Goal: Task Accomplishment & Management: Manage account settings

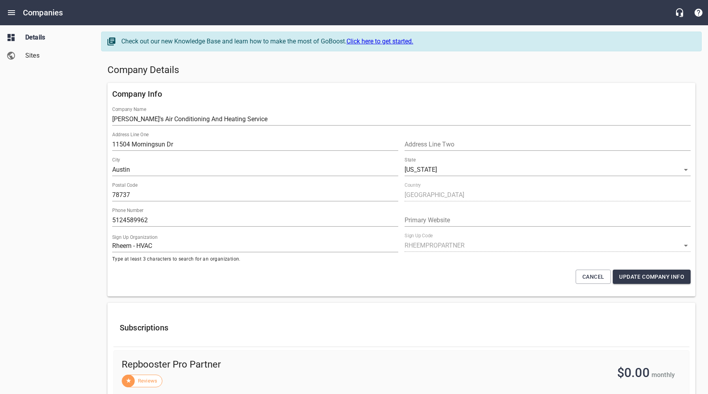
select select "[US_STATE]"
select select "62"
click at [13, 11] on icon "Open drawer" at bounding box center [11, 12] width 9 height 9
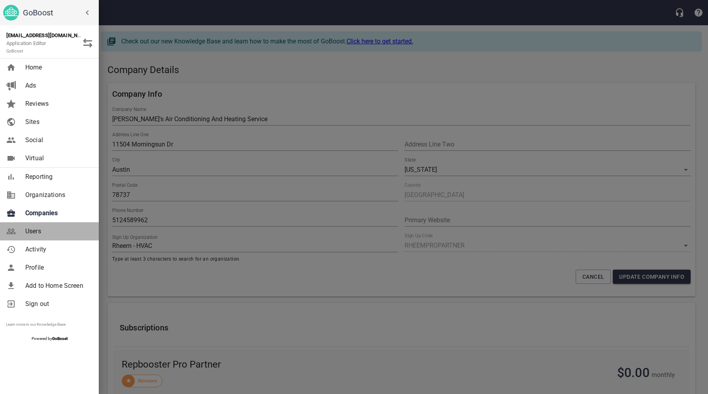
click at [38, 231] on span "Users" at bounding box center [57, 231] width 64 height 9
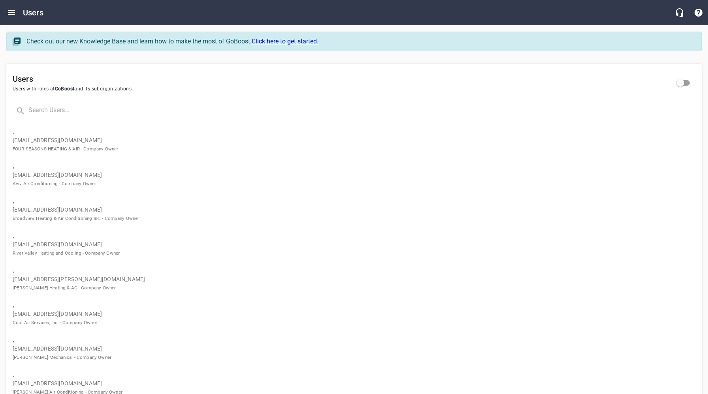
click at [119, 112] on input "text" at bounding box center [364, 110] width 673 height 17
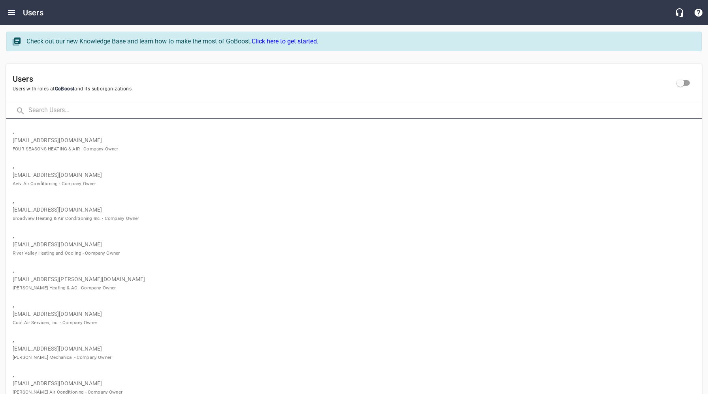
paste input "sidneybradford@southernsolarsystems.com"
type input "sidneybradford@southernsolarsystems.com"
click button at bounding box center [0, 0] width 0 height 0
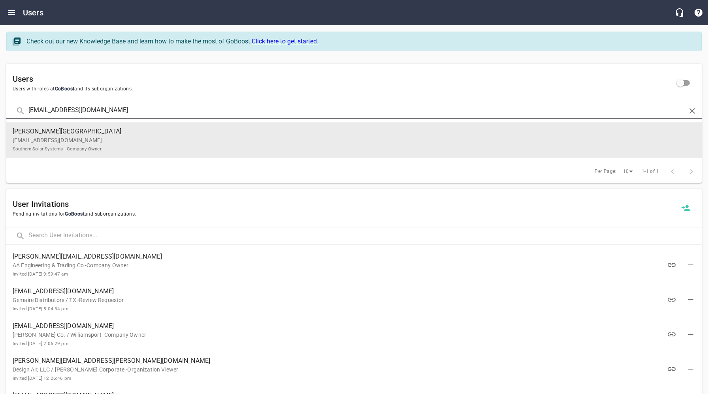
click at [95, 131] on span "Bradford, Sidney" at bounding box center [351, 131] width 676 height 9
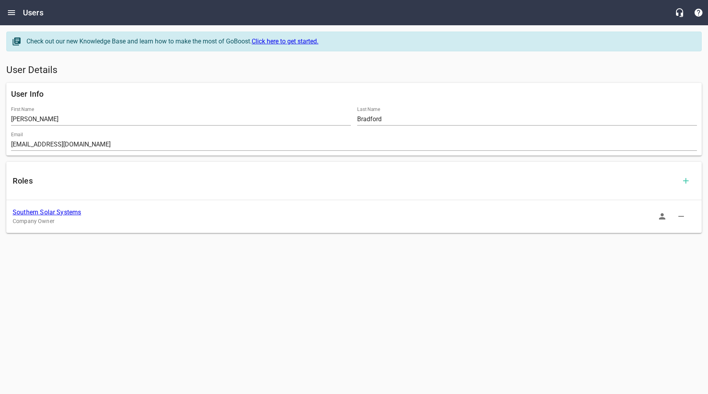
click at [61, 213] on link "Southern Solar Systems" at bounding box center [47, 213] width 68 height 8
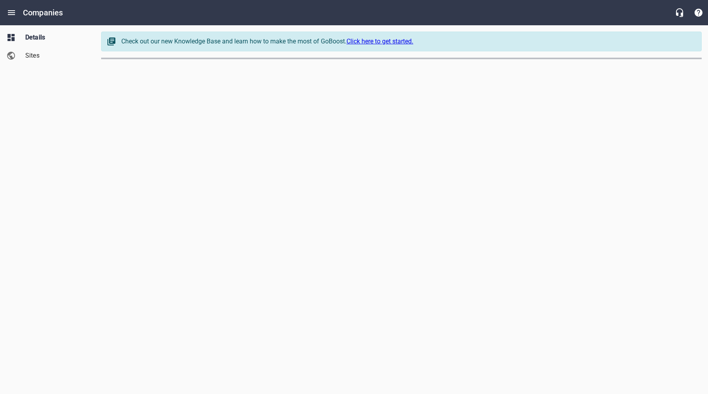
select select "5"
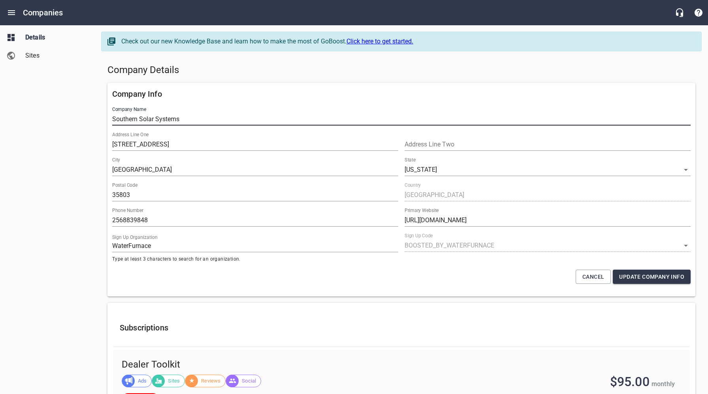
drag, startPoint x: 173, startPoint y: 118, endPoint x: 107, endPoint y: 122, distance: 66.4
click at [107, 122] on div "Company Info Company Name Southern Solar Systems Address Line One 11807 South M…" at bounding box center [401, 190] width 588 height 214
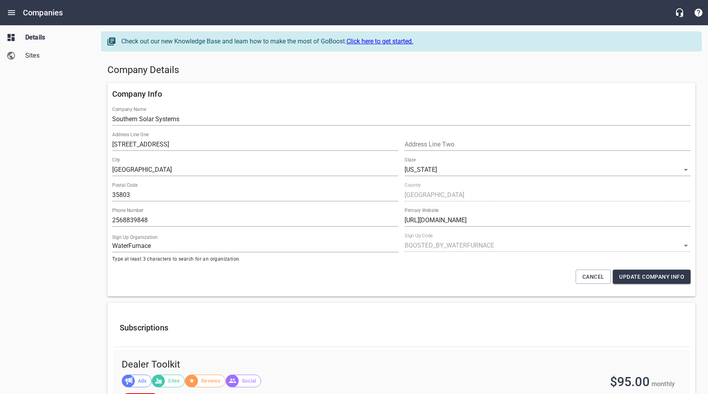
click at [56, 194] on div "Details Sites" at bounding box center [47, 197] width 95 height 394
click at [367, 71] on h5 "Company Details" at bounding box center [401, 70] width 588 height 13
click at [335, 70] on h5 "Company Details" at bounding box center [401, 70] width 588 height 13
click at [16, 10] on icon "Open drawer" at bounding box center [11, 12] width 9 height 9
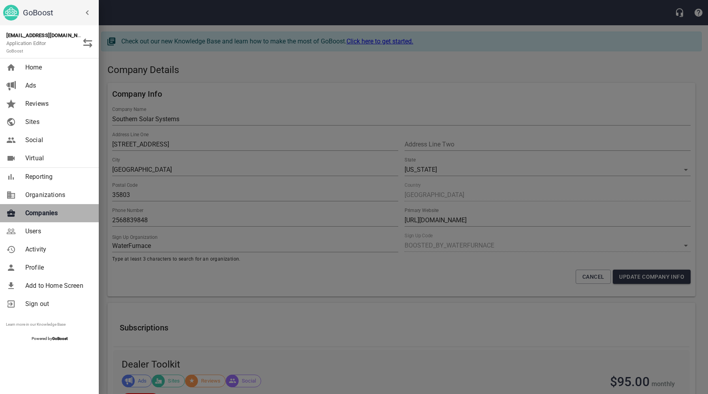
click at [42, 215] on span "Companies" at bounding box center [57, 213] width 64 height 9
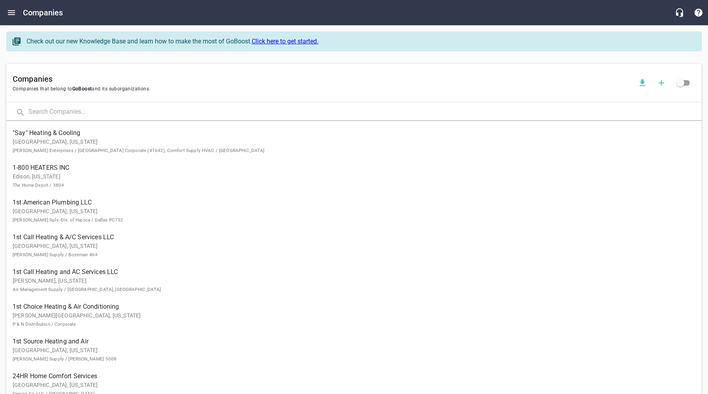
click at [139, 112] on input "text" at bounding box center [364, 112] width 673 height 17
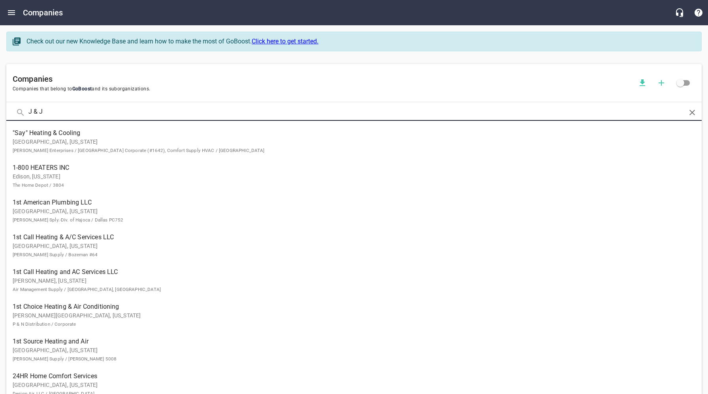
type input "J & J"
click button at bounding box center [0, 0] width 0 height 0
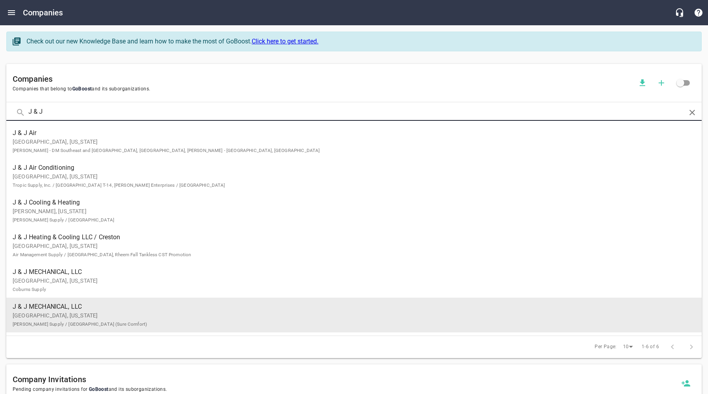
click at [107, 312] on p "[GEOGRAPHIC_DATA], [US_STATE] [PERSON_NAME] Supply / [GEOGRAPHIC_DATA] ([GEOGRA…" at bounding box center [348, 320] width 670 height 17
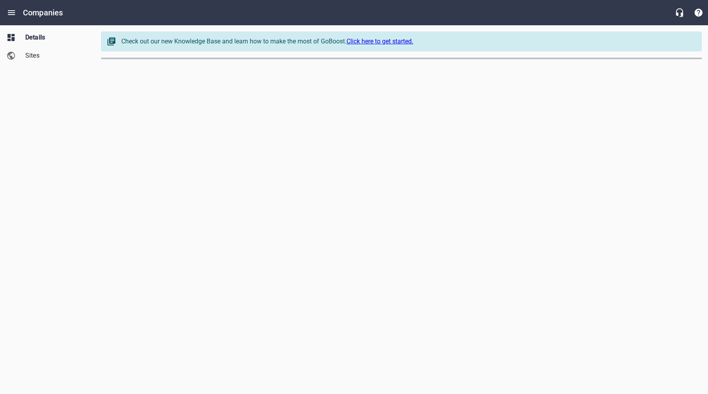
select select "[US_STATE]"
select select "32"
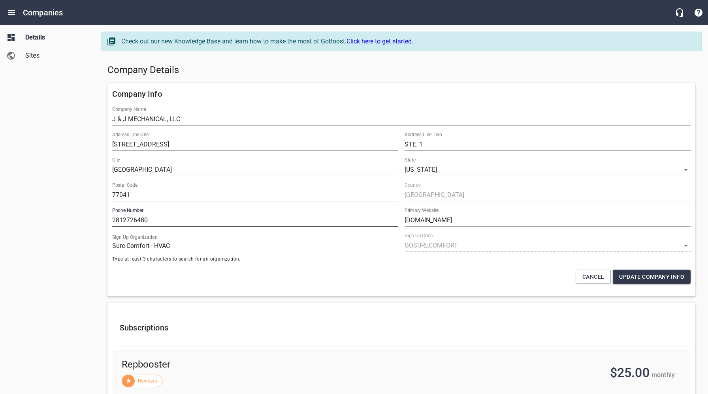
drag, startPoint x: 156, startPoint y: 220, endPoint x: 102, endPoint y: 222, distance: 54.5
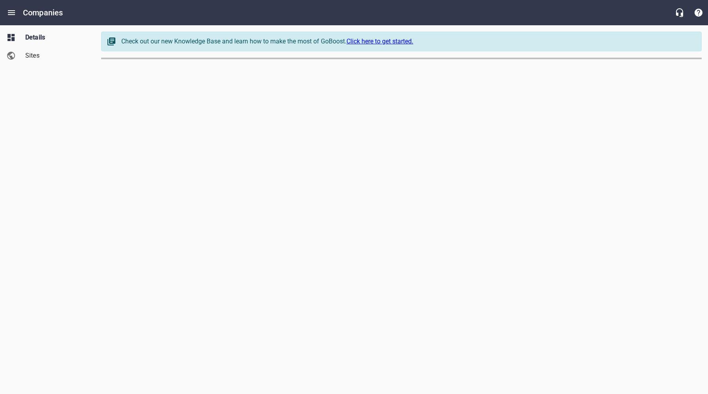
select select "[US_STATE]"
select select "49"
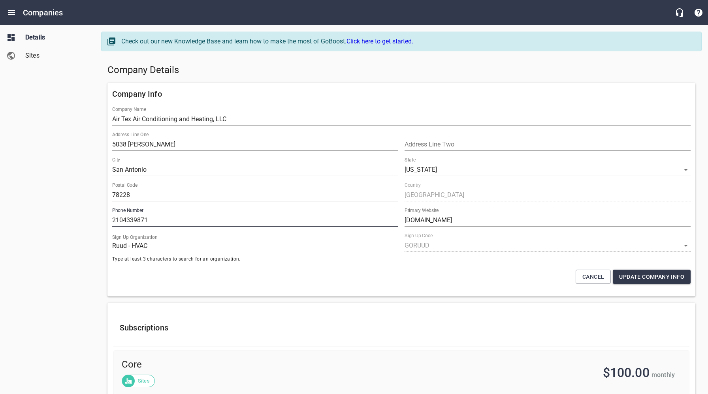
drag, startPoint x: 145, startPoint y: 220, endPoint x: 107, endPoint y: 218, distance: 38.0
click at [107, 219] on div "Company Info Company Name Air Tex Air Conditioning and Heating, LLC Address Lin…" at bounding box center [401, 190] width 588 height 214
click at [321, 64] on h5 "Company Details" at bounding box center [401, 70] width 588 height 13
click at [417, 78] on div "Company Details" at bounding box center [401, 70] width 594 height 19
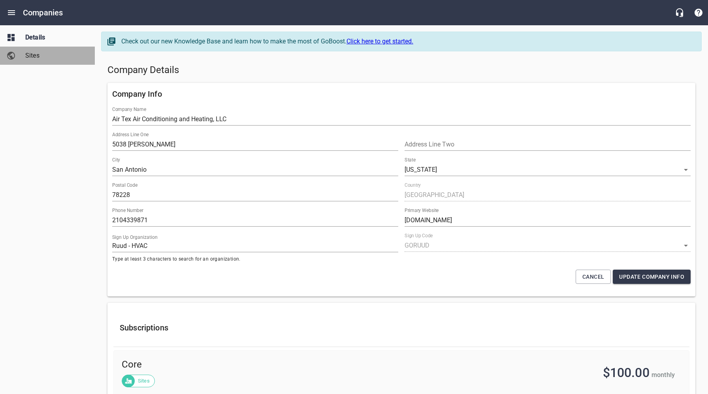
click at [34, 56] on span "Sites" at bounding box center [55, 55] width 60 height 9
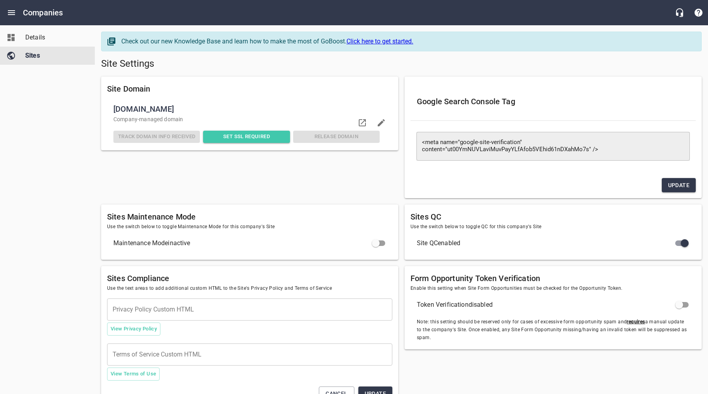
checkbox input "false"
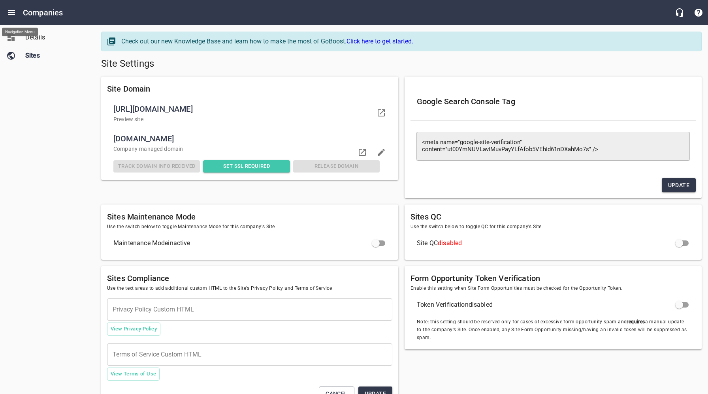
click at [13, 11] on icon "Open drawer" at bounding box center [11, 12] width 9 height 9
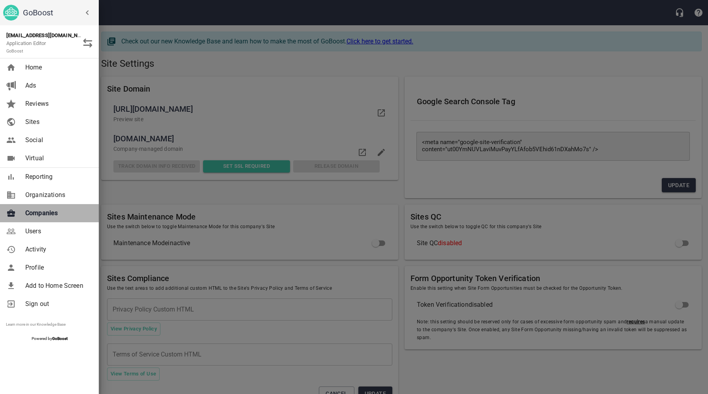
click at [50, 214] on span "Companies" at bounding box center [57, 213] width 64 height 9
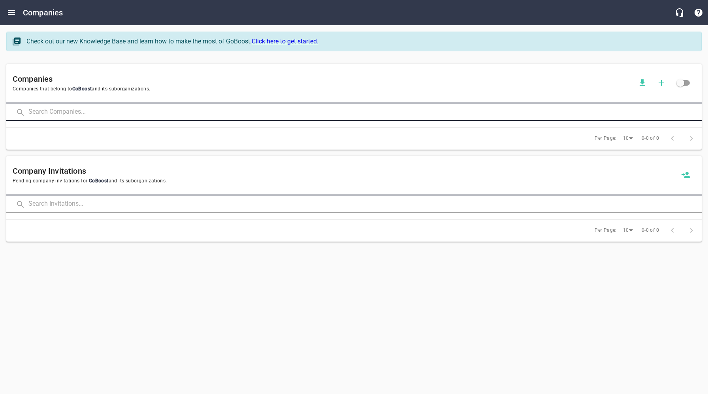
click at [150, 114] on input "text" at bounding box center [364, 112] width 673 height 17
type input "J & J"
click button at bounding box center [0, 0] width 0 height 0
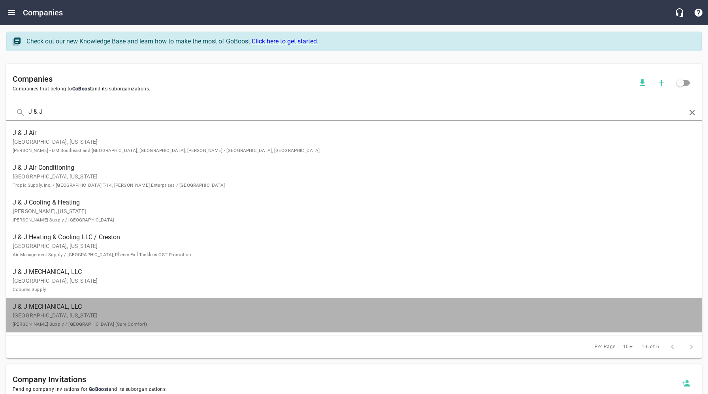
click at [69, 312] on p "[GEOGRAPHIC_DATA], [US_STATE] [PERSON_NAME] Supply / [GEOGRAPHIC_DATA] ([GEOGRA…" at bounding box center [348, 320] width 670 height 17
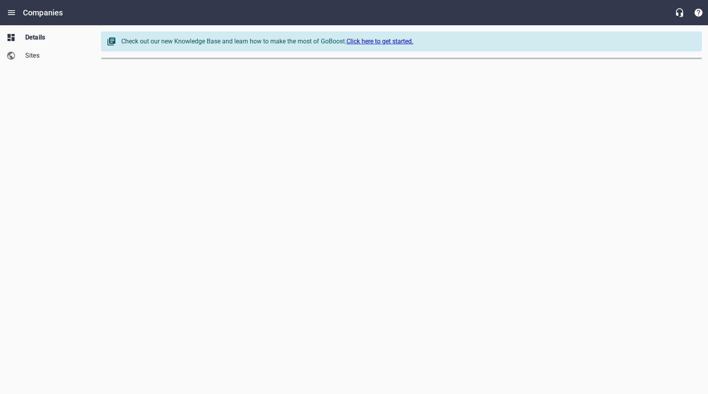
select select "[US_STATE]"
select select "32"
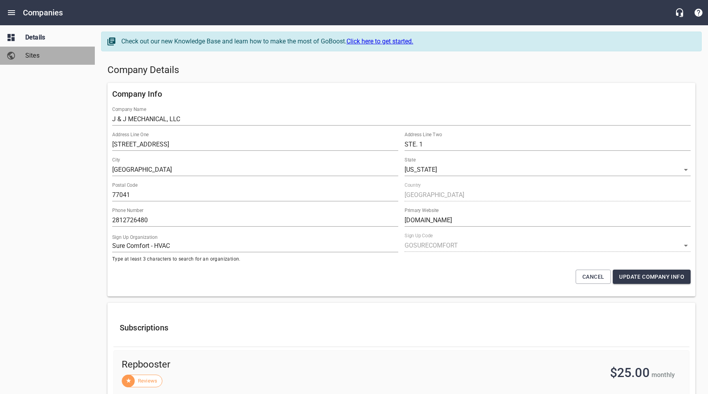
drag, startPoint x: 36, startPoint y: 56, endPoint x: 47, endPoint y: 58, distance: 10.8
click at [36, 56] on span "Sites" at bounding box center [55, 55] width 60 height 9
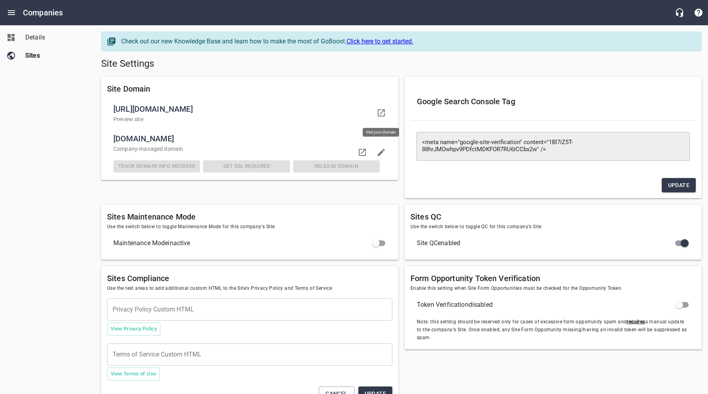
click at [382, 113] on icon at bounding box center [380, 112] width 9 height 9
click at [36, 37] on span "Details" at bounding box center [55, 37] width 60 height 9
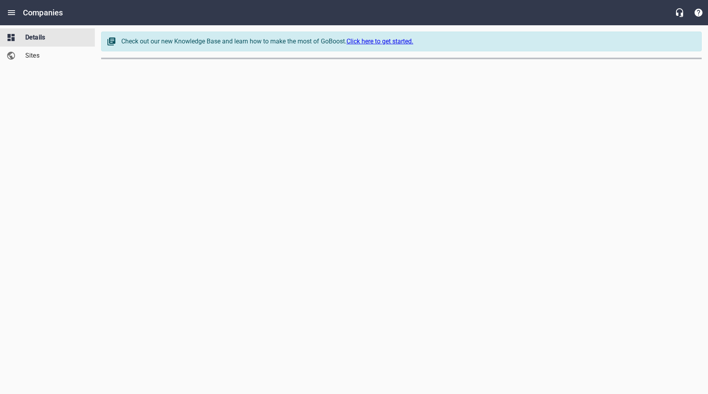
select select "[US_STATE]"
select select "32"
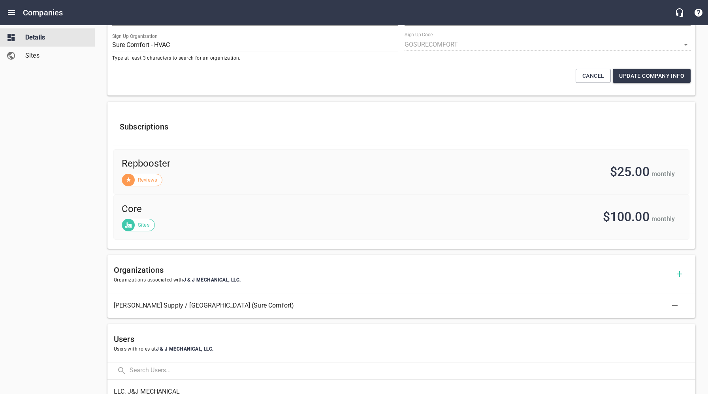
scroll to position [297, 0]
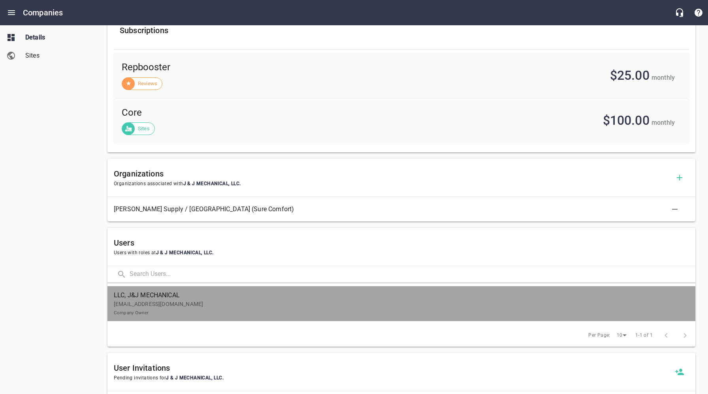
click at [217, 304] on p "[EMAIL_ADDRESS][DOMAIN_NAME] Company Owner" at bounding box center [398, 308] width 569 height 17
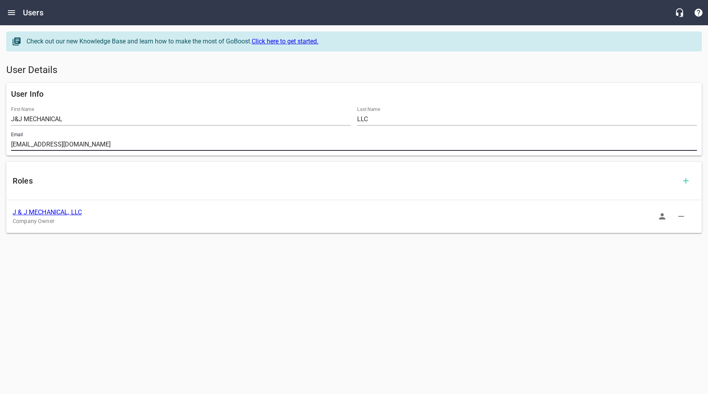
drag, startPoint x: 98, startPoint y: 146, endPoint x: 6, endPoint y: 144, distance: 91.3
click at [7, 143] on div "User Info First Name J&J MECHANICAL Last Name LLC Email [EMAIL_ADDRESS][DOMAIN_…" at bounding box center [353, 119] width 695 height 73
click at [51, 212] on link "J & J MECHANICAL, LLC" at bounding box center [47, 213] width 69 height 8
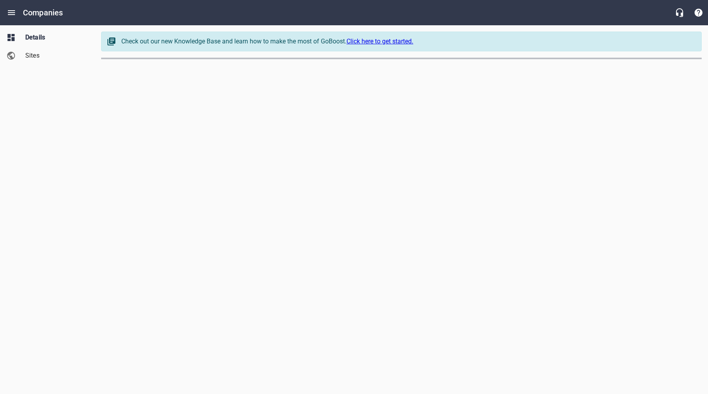
select select "[US_STATE]"
select select "32"
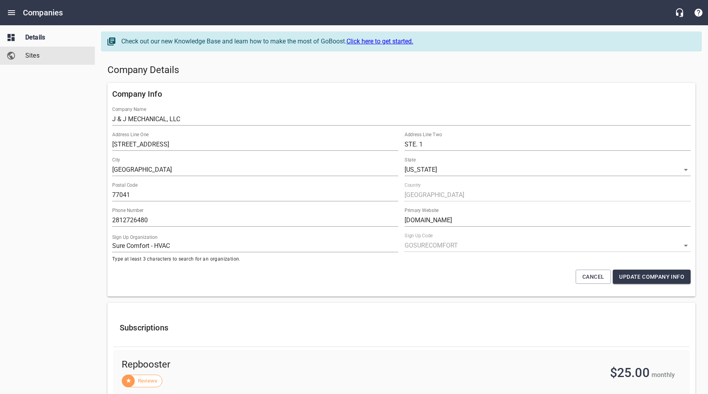
drag, startPoint x: 28, startPoint y: 55, endPoint x: 54, endPoint y: 72, distance: 30.9
click at [28, 55] on span "Sites" at bounding box center [55, 55] width 60 height 9
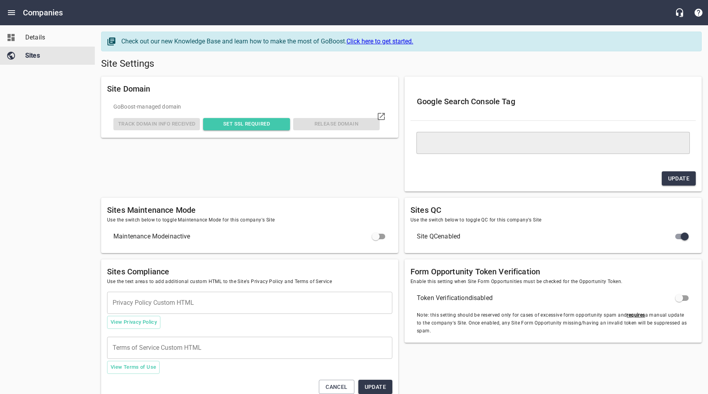
type textarea "<meta name="google-site-verification" content="1Bl7iZ5T-88hrJMOwhpv9PDfctMDKFOR…"
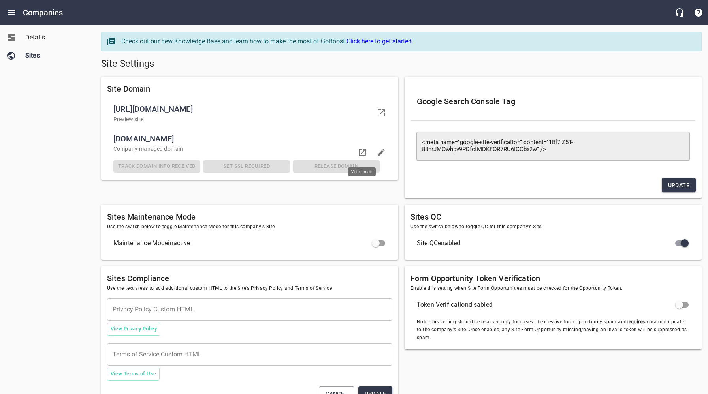
click at [364, 153] on icon at bounding box center [361, 152] width 9 height 9
click at [63, 135] on div "Details Sites" at bounding box center [47, 197] width 95 height 394
click at [41, 41] on span "Details" at bounding box center [55, 37] width 60 height 9
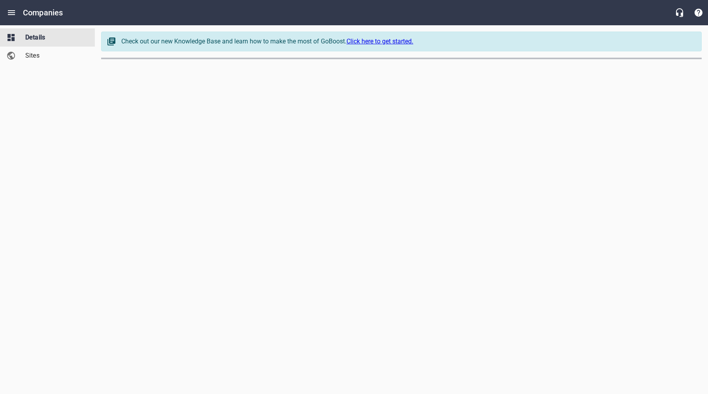
select select "[US_STATE]"
select select "32"
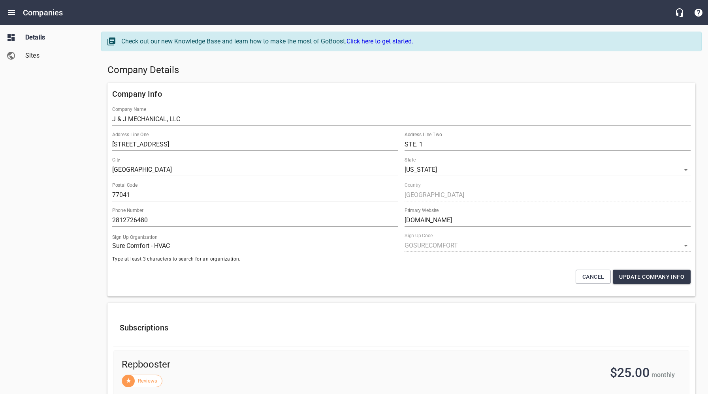
drag, startPoint x: 36, startPoint y: 90, endPoint x: 38, endPoint y: 82, distance: 8.5
click at [36, 90] on div "Details Sites" at bounding box center [47, 197] width 95 height 394
click at [12, 13] on icon "Open drawer" at bounding box center [11, 12] width 7 height 5
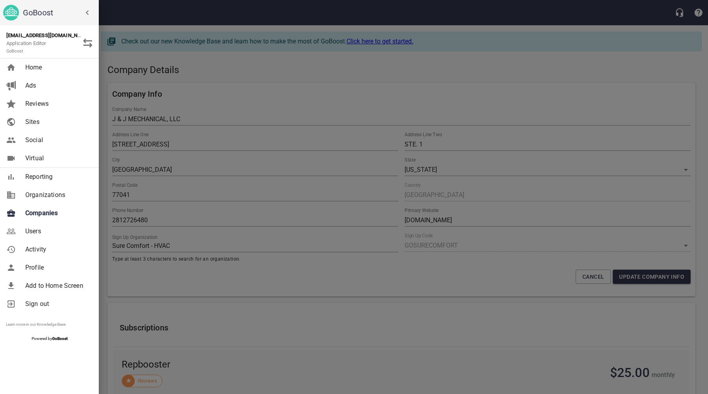
click at [177, 84] on div at bounding box center [354, 197] width 708 height 394
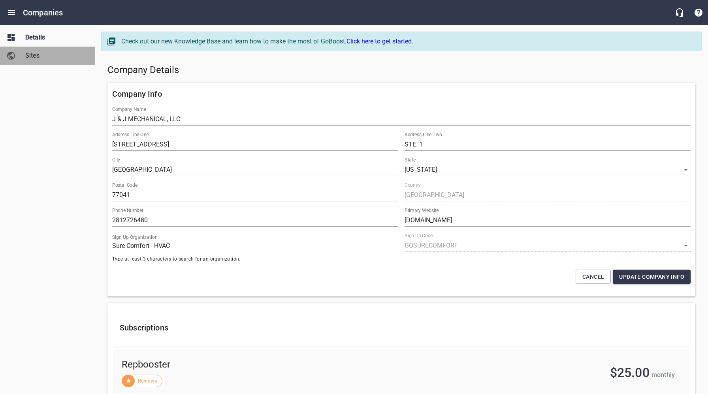
click at [36, 58] on span "Sites" at bounding box center [55, 55] width 60 height 9
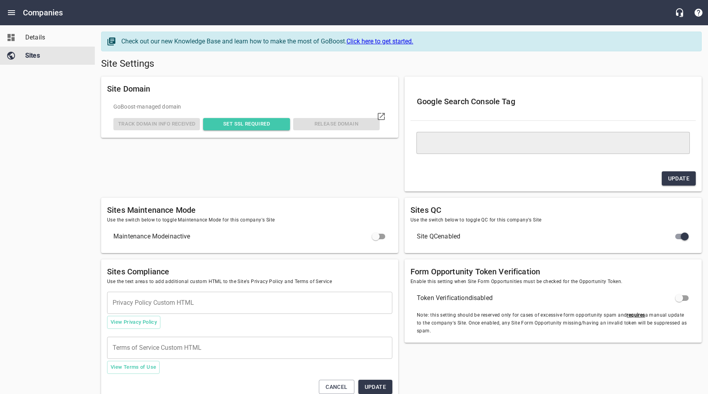
type textarea "<meta name="google-site-verification" content="1Bl7iZ5T-88hrJMOwhpv9PDfctMDKFOR…"
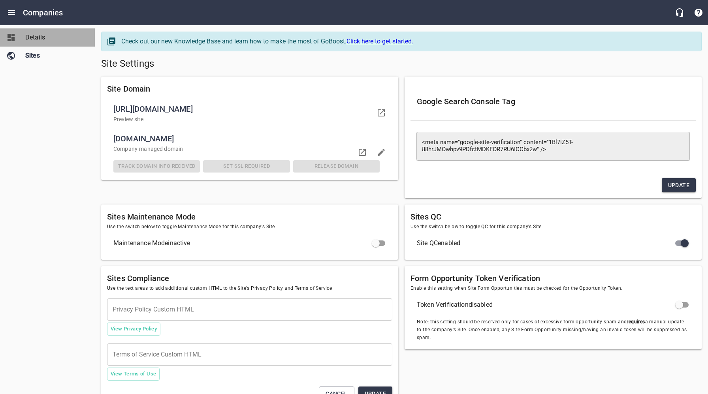
click at [36, 40] on span "Details" at bounding box center [55, 37] width 60 height 9
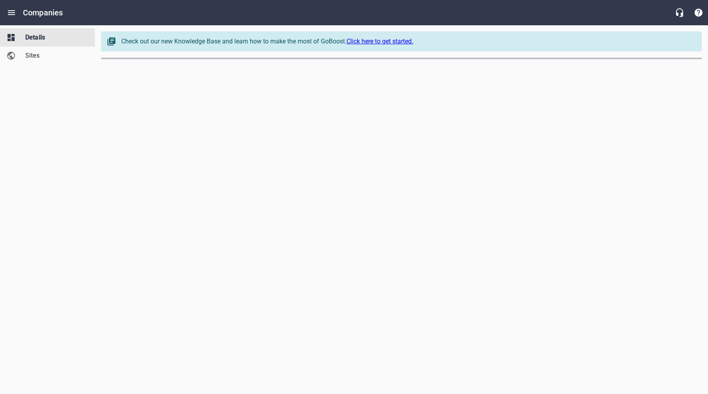
select select "[US_STATE]"
select select "32"
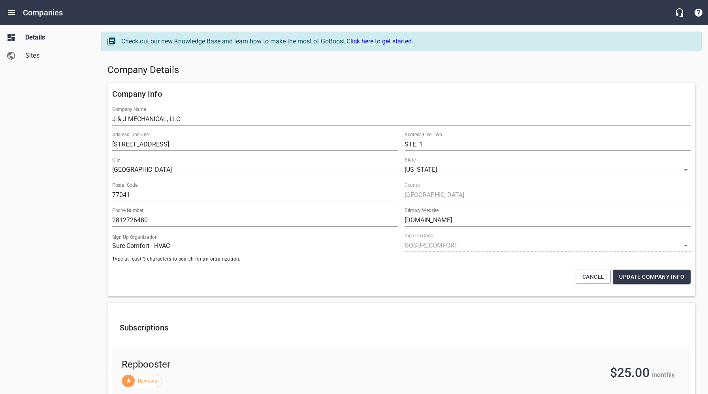
click at [244, 74] on h5 "Company Details" at bounding box center [401, 70] width 588 height 13
click at [36, 55] on span "Sites" at bounding box center [55, 55] width 60 height 9
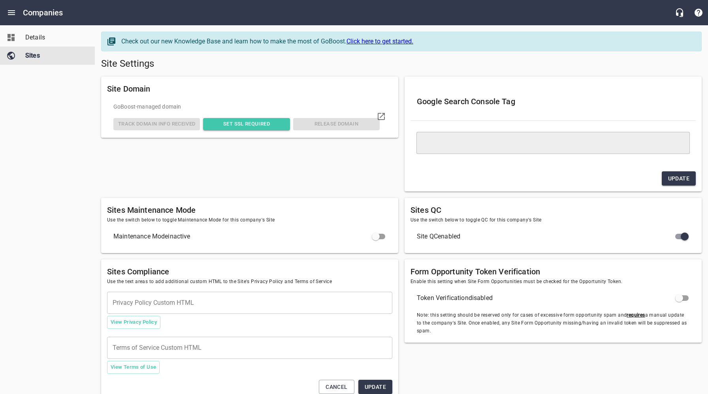
type textarea "<meta name="google-site-verification" content="1Bl7iZ5T-88hrJMOwhpv9PDfctMDKFOR…"
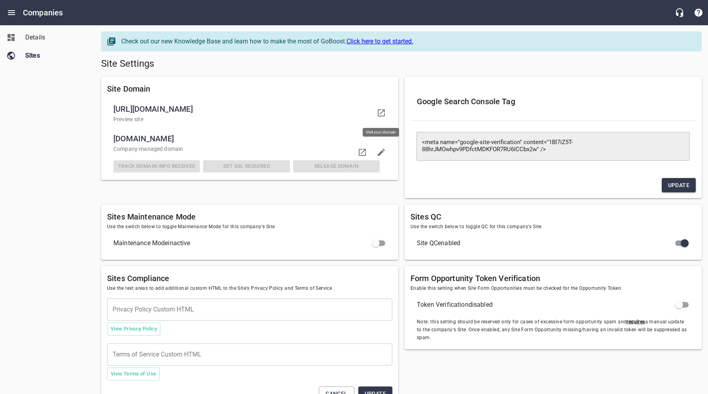
click at [383, 114] on icon at bounding box center [380, 112] width 9 height 9
drag, startPoint x: 32, startPoint y: 35, endPoint x: 34, endPoint y: 39, distance: 4.8
click at [32, 35] on span "Details" at bounding box center [55, 37] width 60 height 9
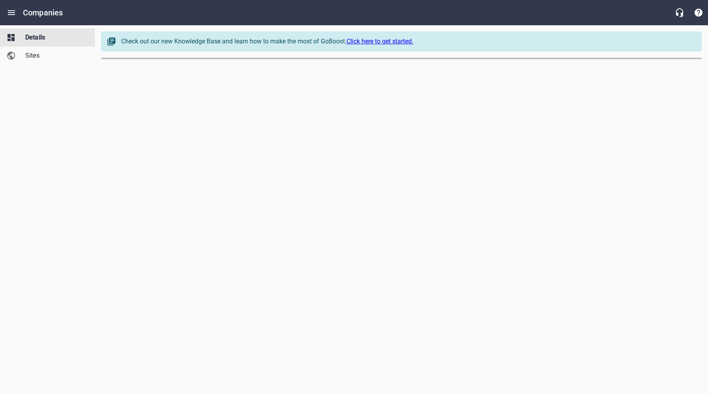
select select "[US_STATE]"
select select "32"
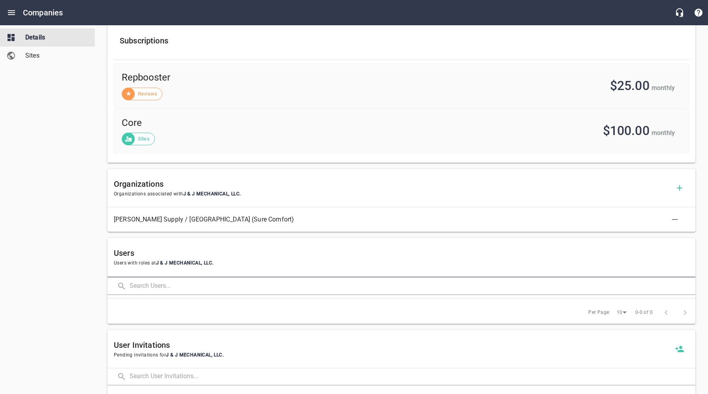
scroll to position [373, 0]
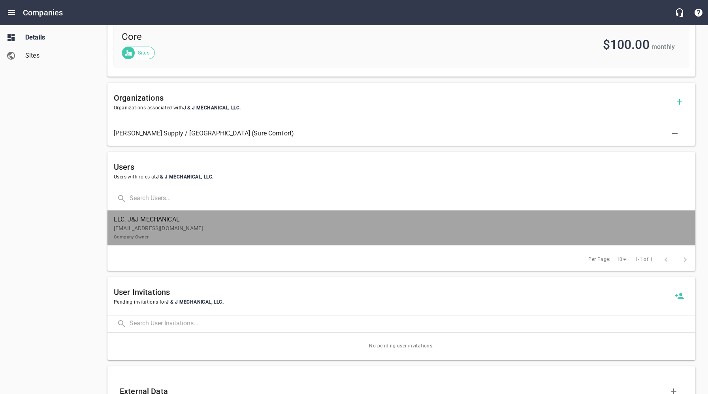
click at [150, 226] on p "[EMAIL_ADDRESS][DOMAIN_NAME] Company Owner" at bounding box center [398, 232] width 569 height 17
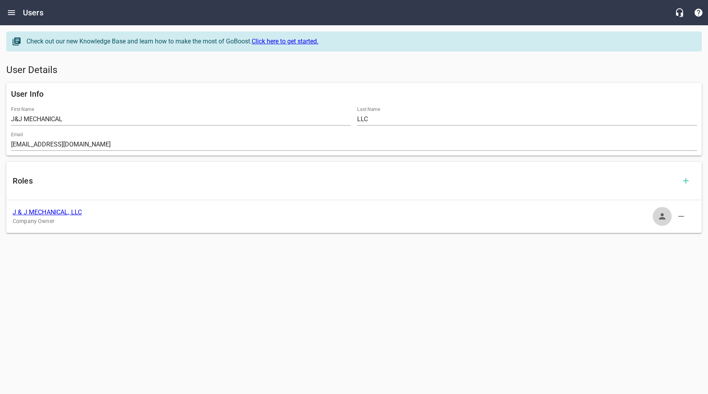
click at [659, 216] on icon "button" at bounding box center [661, 216] width 9 height 9
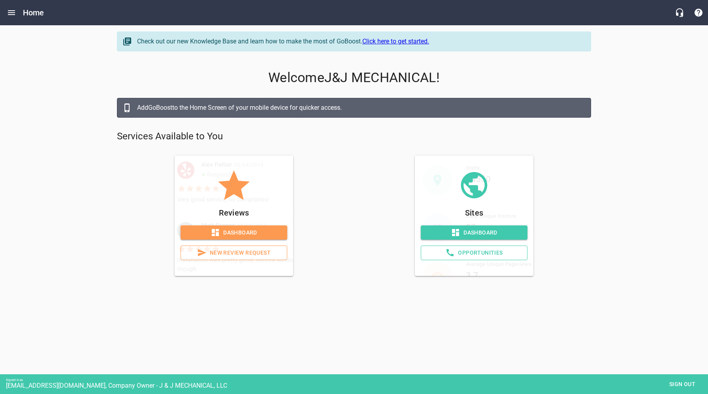
click at [471, 235] on span "Dashboard" at bounding box center [474, 233] width 94 height 10
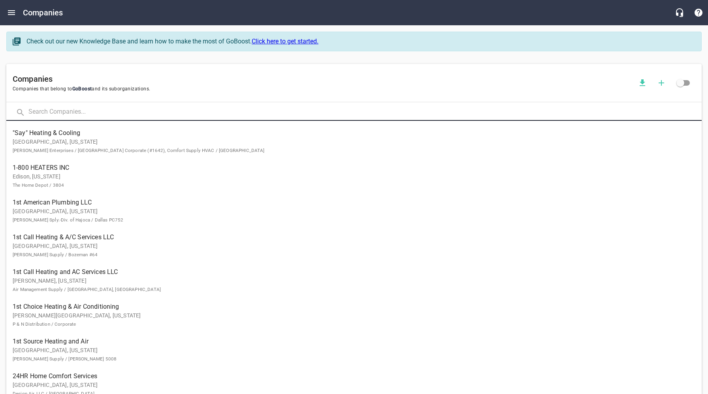
click at [97, 106] on input "text" at bounding box center [364, 112] width 673 height 17
click button at bounding box center [0, 0] width 0 height 0
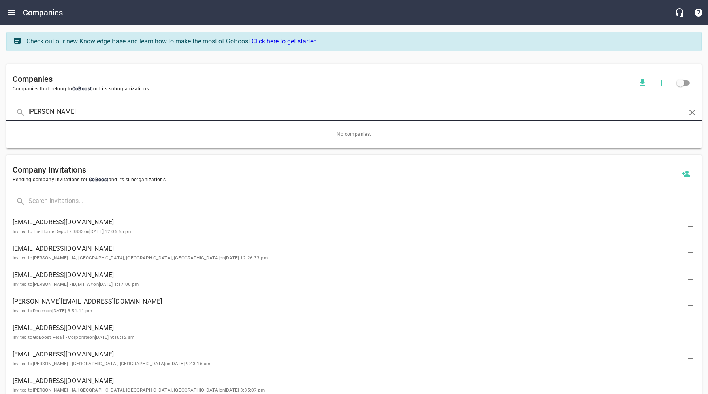
drag, startPoint x: 62, startPoint y: 113, endPoint x: 22, endPoint y: 109, distance: 40.4
click at [22, 109] on div "Crosby" at bounding box center [353, 112] width 695 height 17
click button at bounding box center [0, 0] width 0 height 0
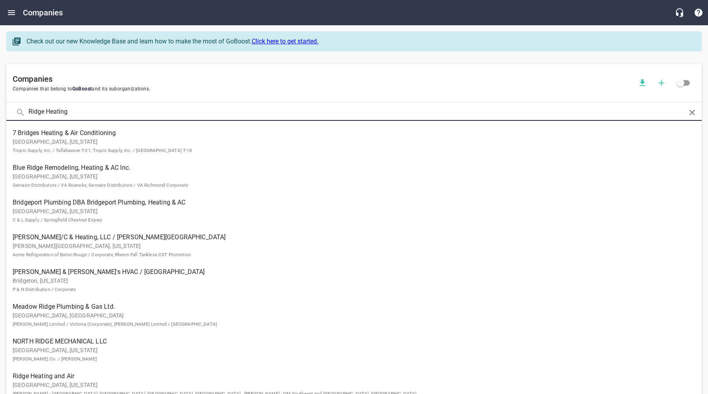
type input "Ridge Heating"
click button at bounding box center [0, 0] width 0 height 0
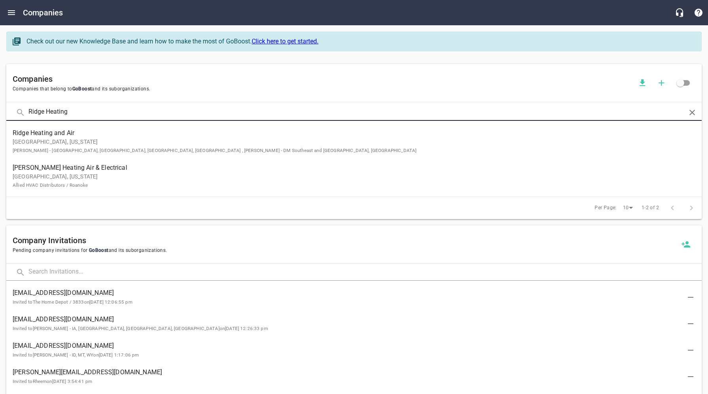
click at [29, 140] on p "Panama City, Florida Austin Northcutt - AL, FL, GA, MS , Mark Utz - DM Southeas…" at bounding box center [348, 146] width 670 height 17
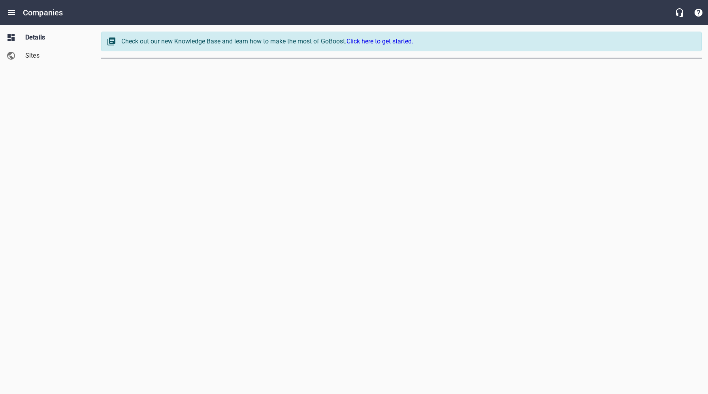
select select "[US_STATE]"
select select "5"
